Goal: Task Accomplishment & Management: Manage account settings

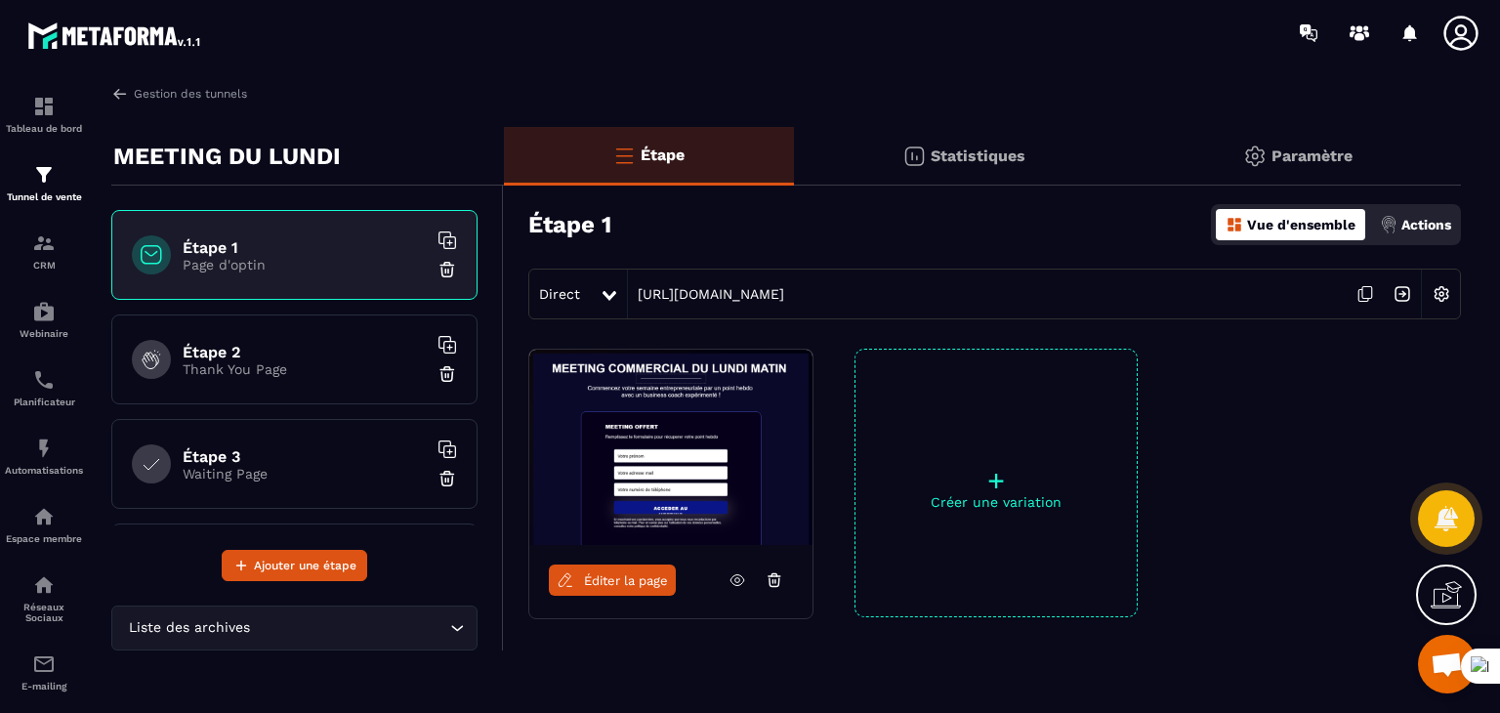
click at [1429, 675] on span "Ouvrir le chat" at bounding box center [1447, 664] width 59 height 59
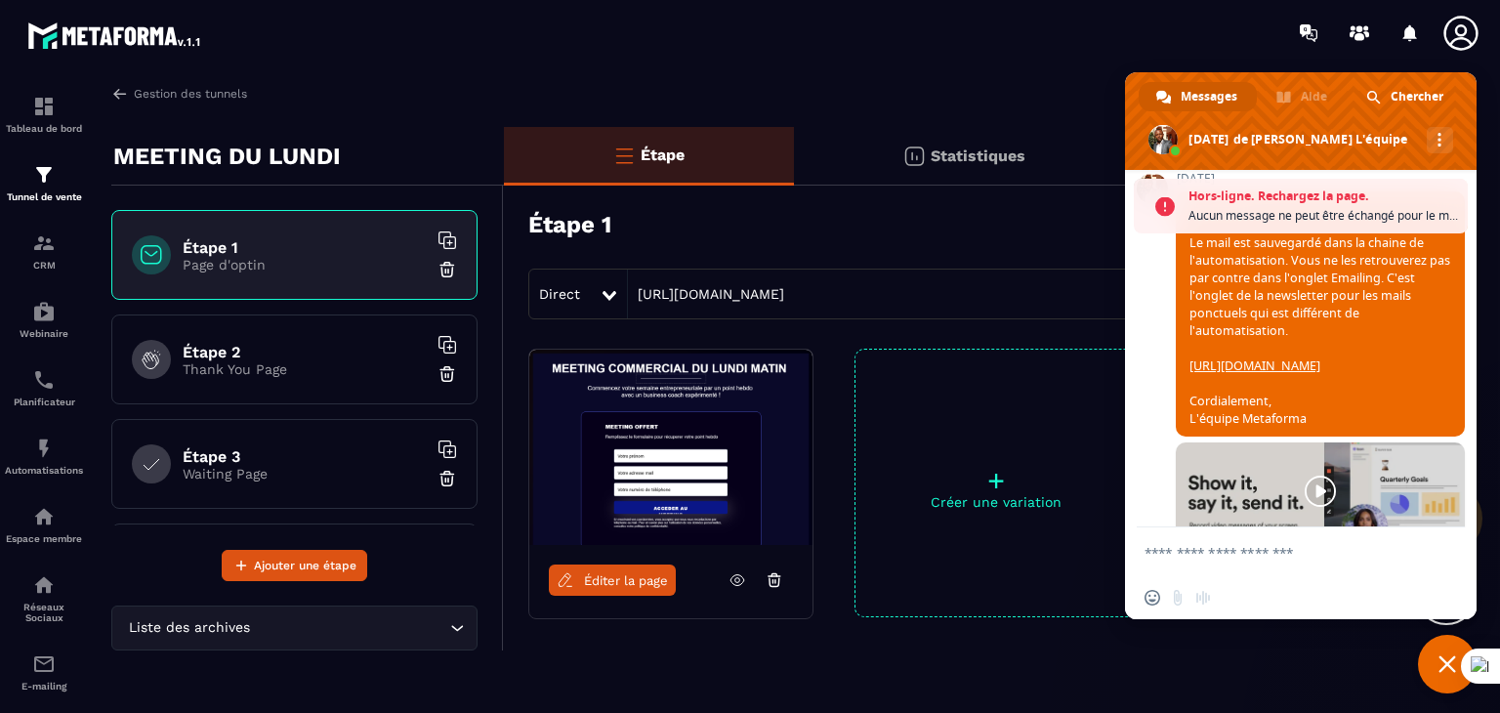
scroll to position [621, 0]
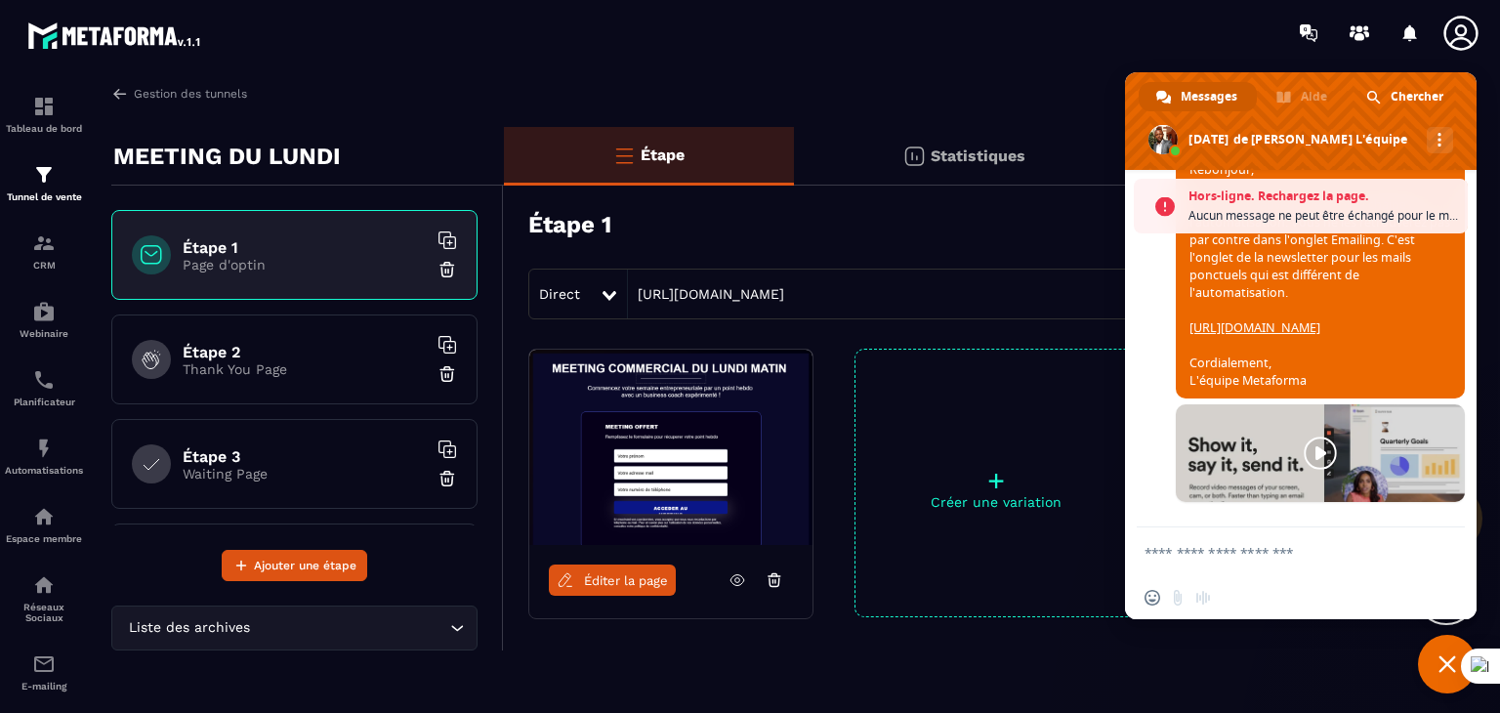
click at [1317, 447] on link at bounding box center [1319, 453] width 289 height 98
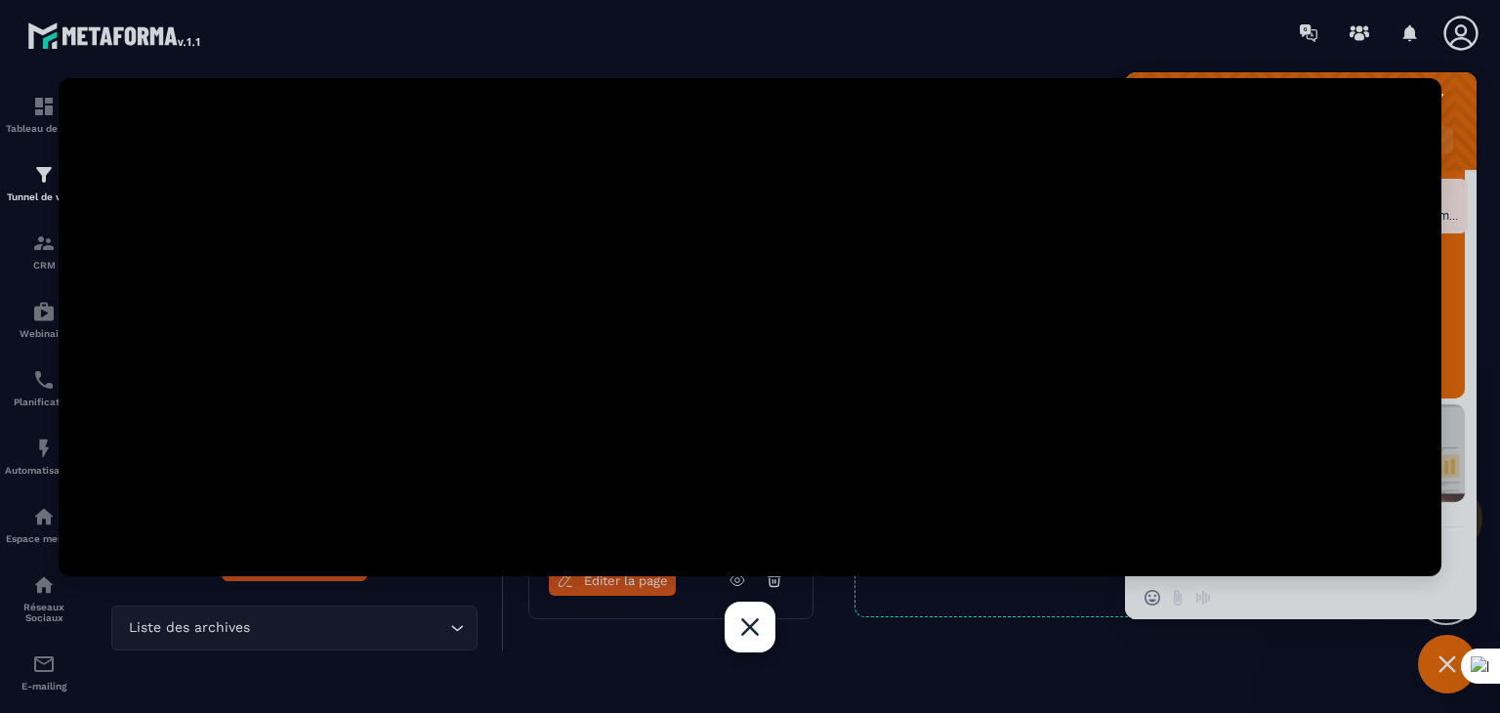
click at [755, 628] on link at bounding box center [749, 626] width 51 height 51
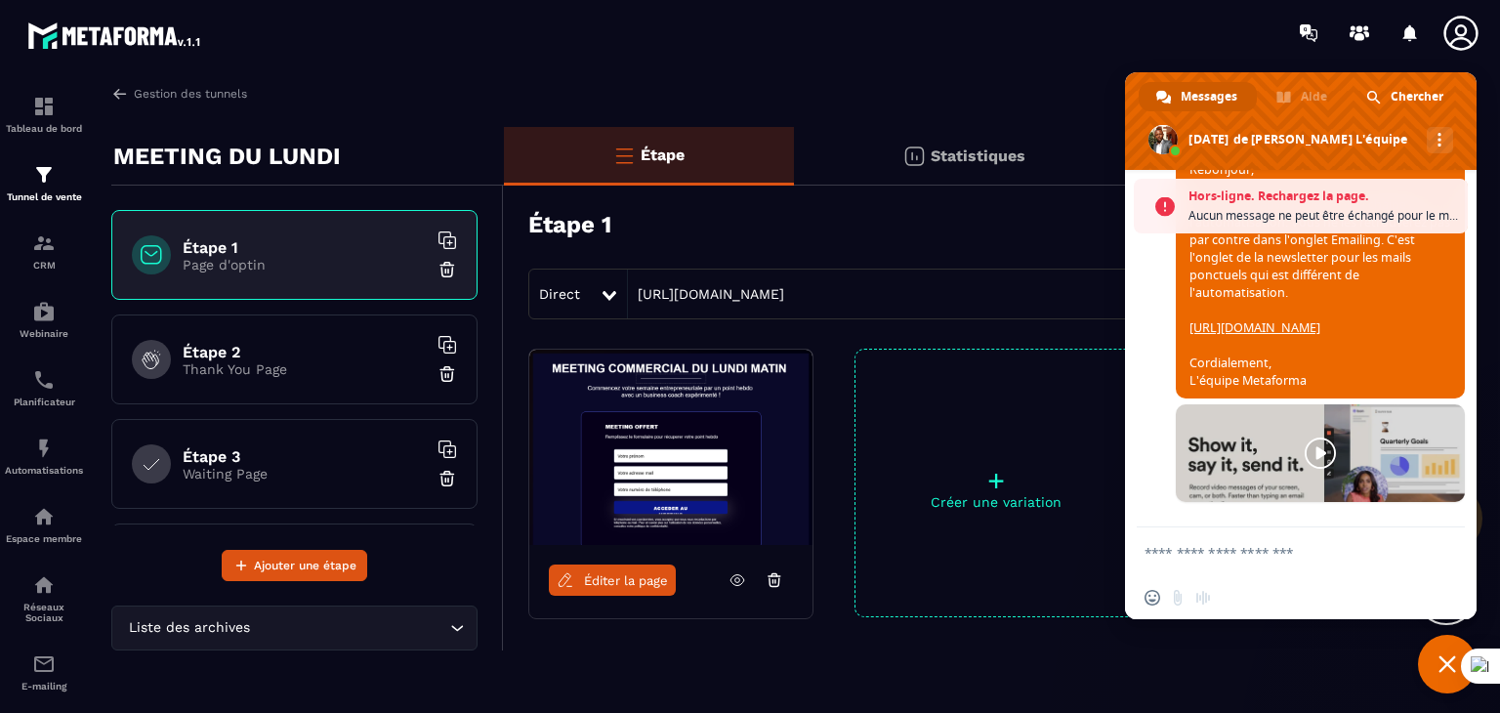
click at [1098, 55] on div at bounding box center [864, 32] width 1270 height 65
click at [861, 56] on div at bounding box center [864, 32] width 1270 height 65
click at [38, 453] on img at bounding box center [43, 447] width 23 height 23
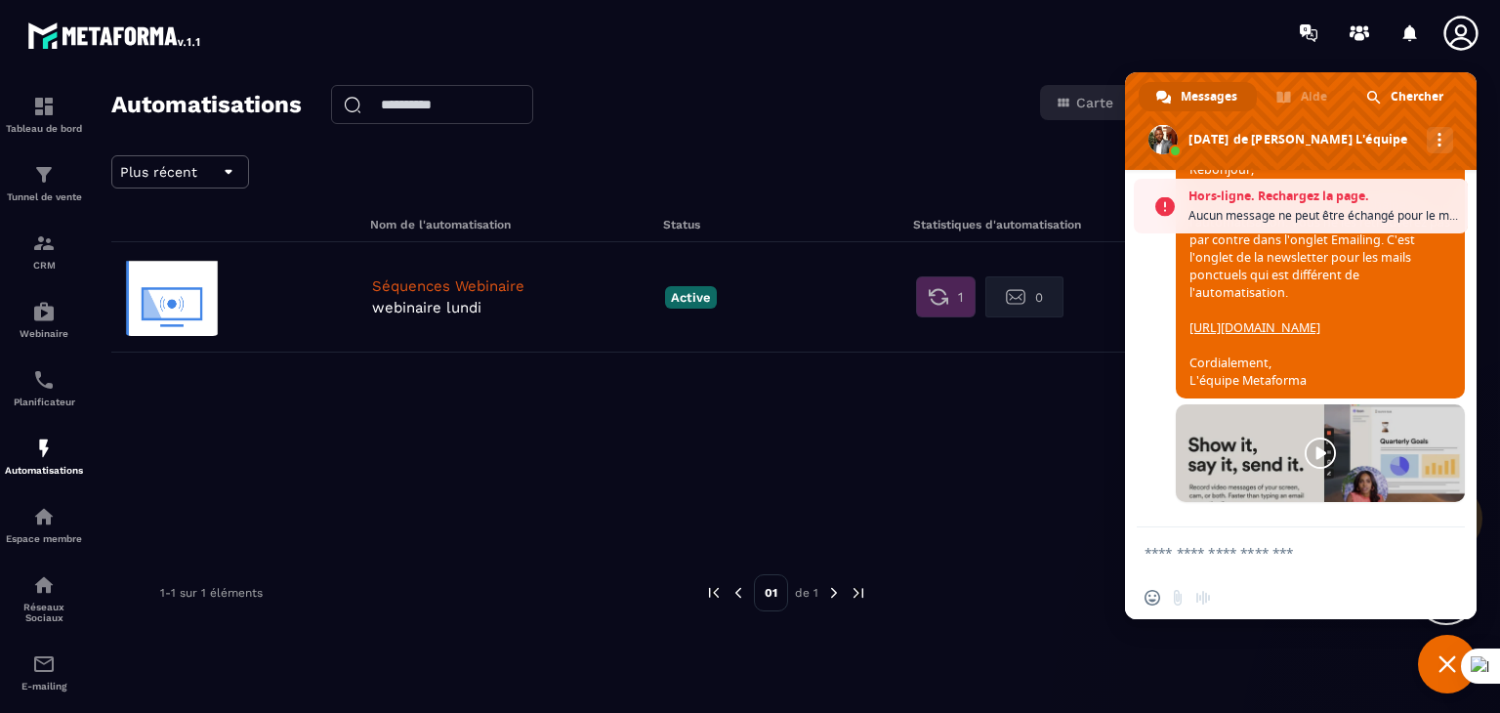
click at [38, 453] on img at bounding box center [43, 447] width 23 height 23
click at [35, 460] on img at bounding box center [43, 447] width 23 height 23
click at [1159, 48] on div at bounding box center [864, 32] width 1270 height 65
click at [423, 281] on p "Séquences Webinaire" at bounding box center [513, 286] width 283 height 18
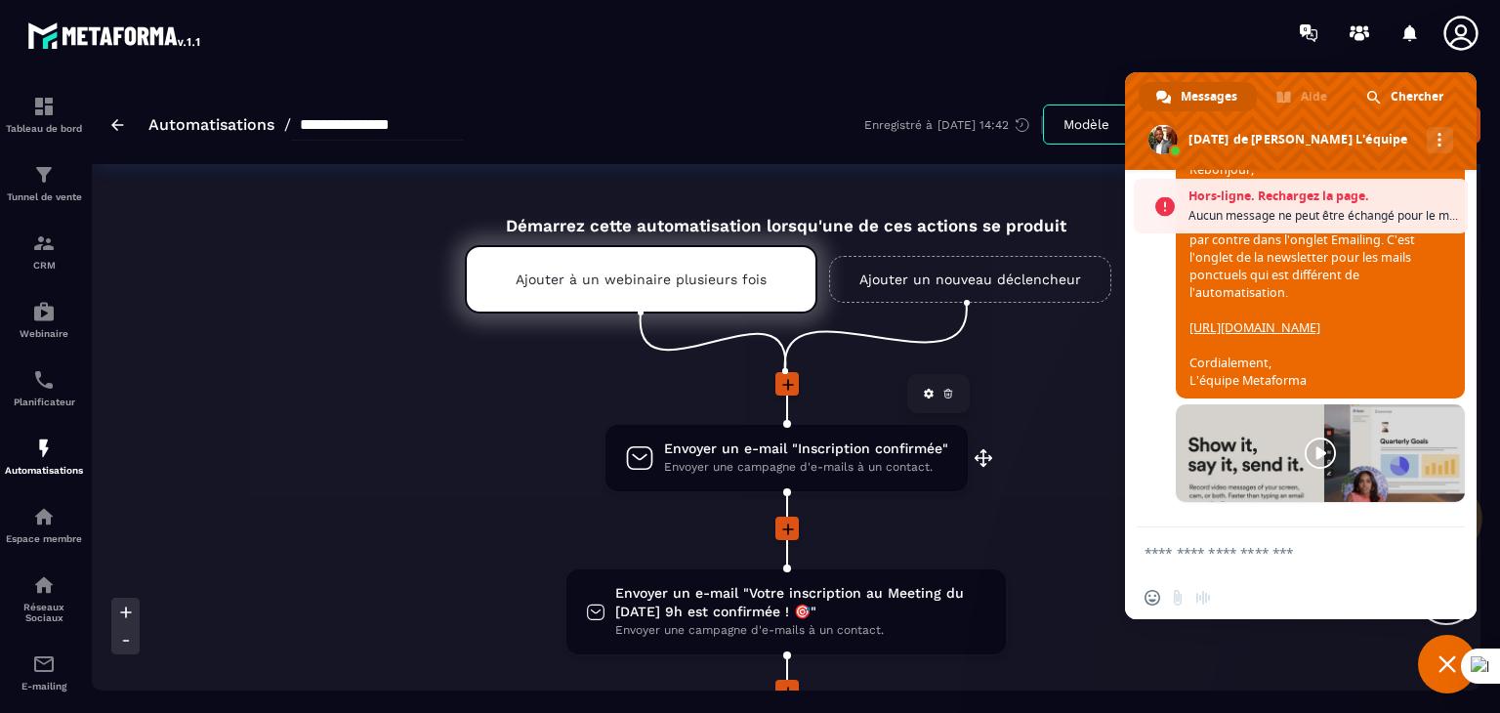
click at [948, 393] on icon at bounding box center [947, 394] width 7 height 5
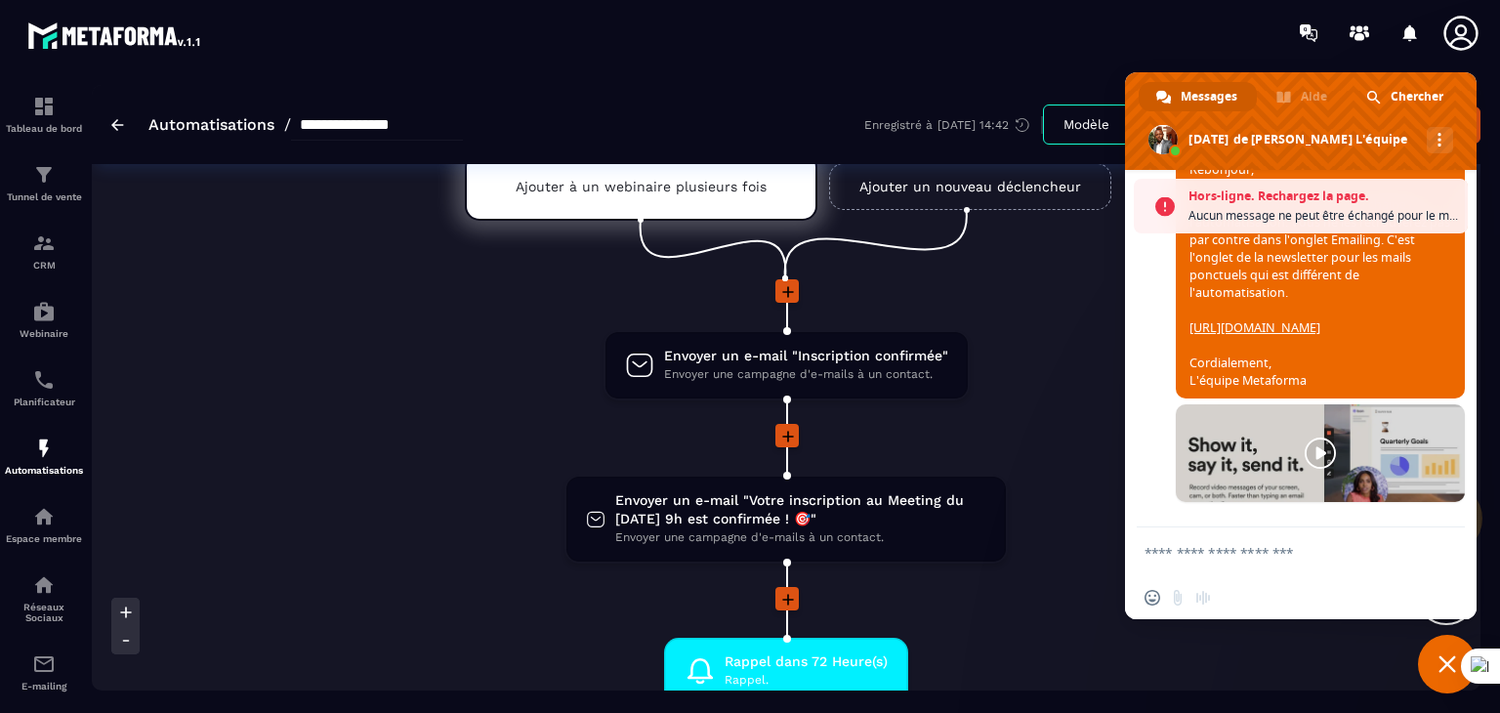
scroll to position [195, 0]
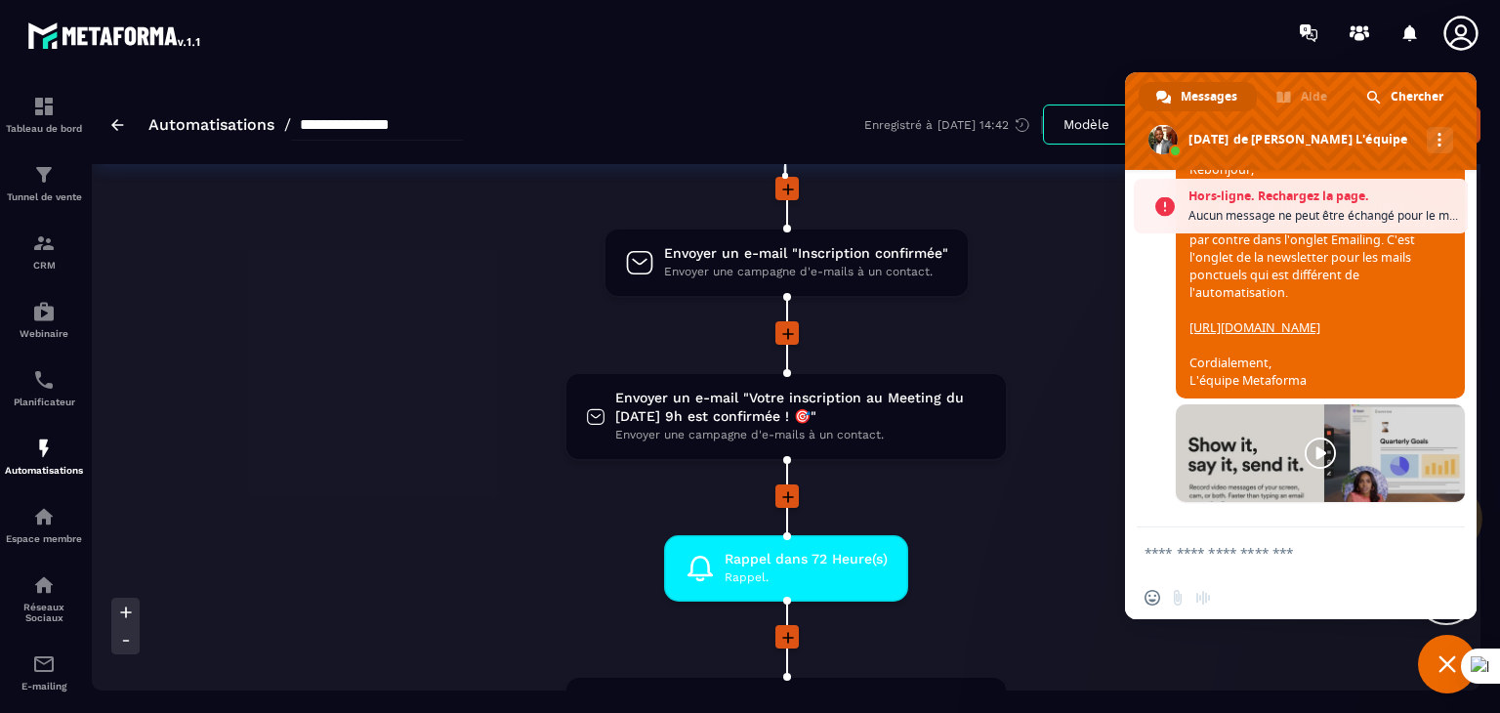
click at [967, 68] on section "**********" at bounding box center [750, 388] width 1500 height 647
click at [961, 343] on icon at bounding box center [967, 343] width 12 height 12
